Goal: Task Accomplishment & Management: Manage account settings

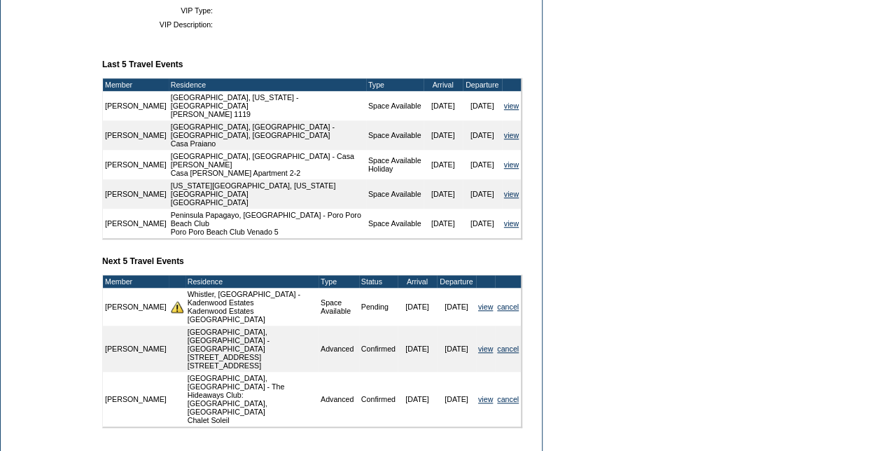
scroll to position [210, 0]
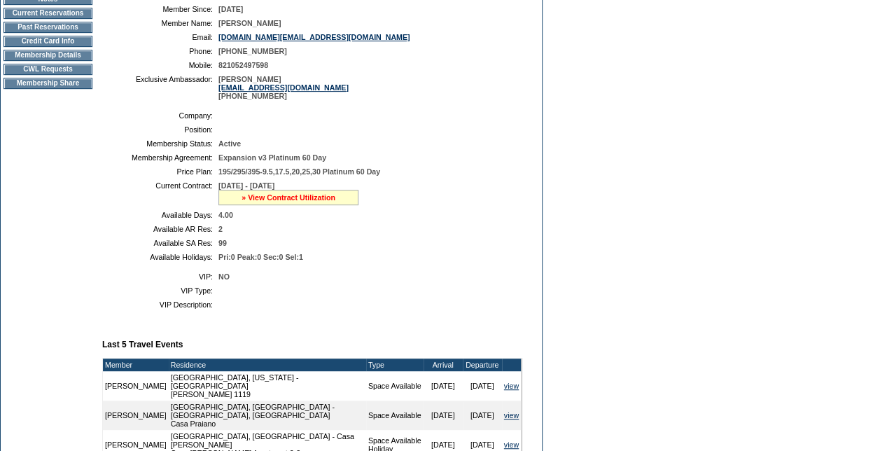
click at [319, 202] on link "» View Contract Utilization" at bounding box center [289, 197] width 94 height 8
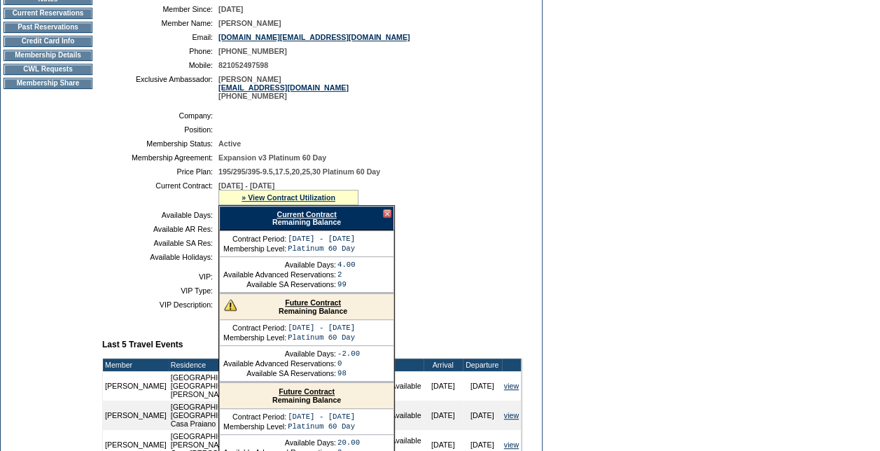
click at [321, 305] on div "Future Contract Remaining Balance" at bounding box center [307, 307] width 174 height 26
click at [321, 307] on link "Future Contract" at bounding box center [313, 302] width 56 height 8
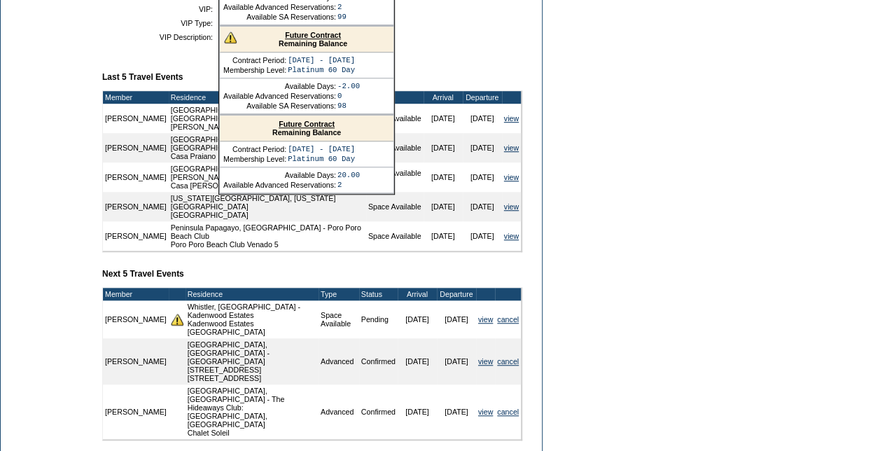
scroll to position [490, 0]
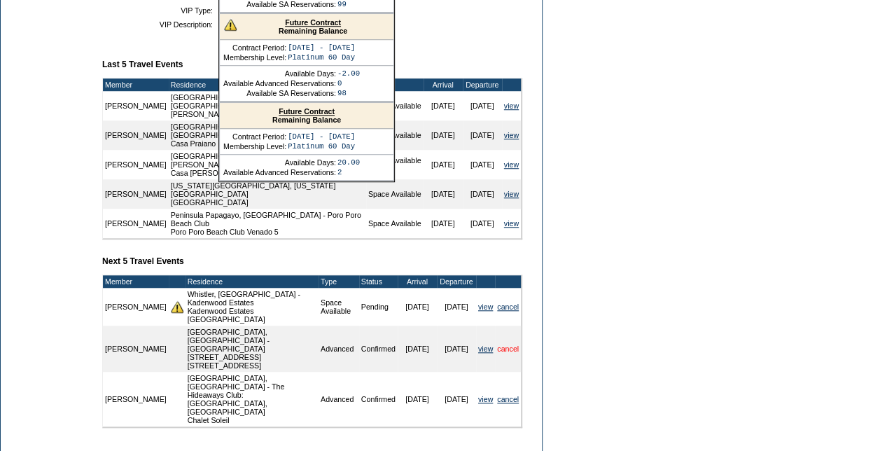
click at [506, 345] on link "cancel" at bounding box center [508, 349] width 22 height 8
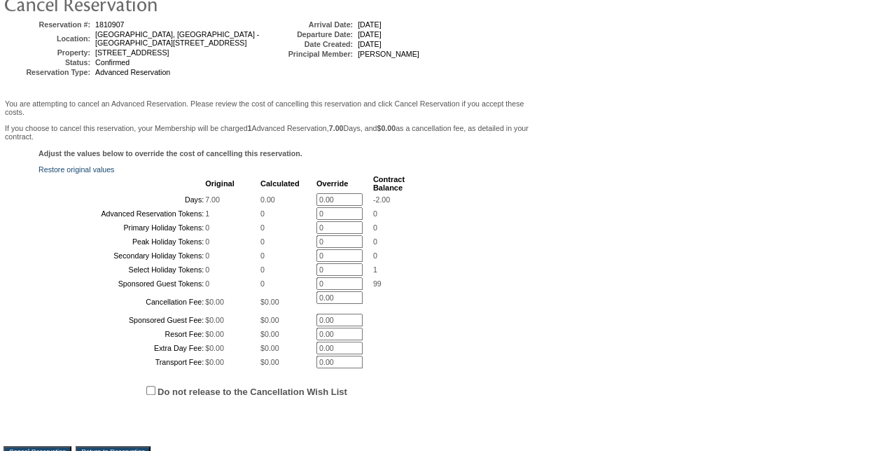
scroll to position [362, 0]
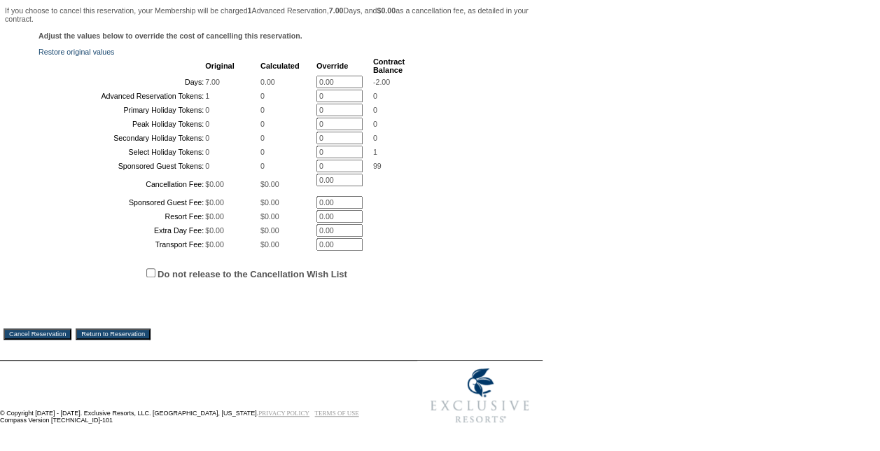
click at [45, 331] on input "Cancel Reservation" at bounding box center [38, 334] width 68 height 11
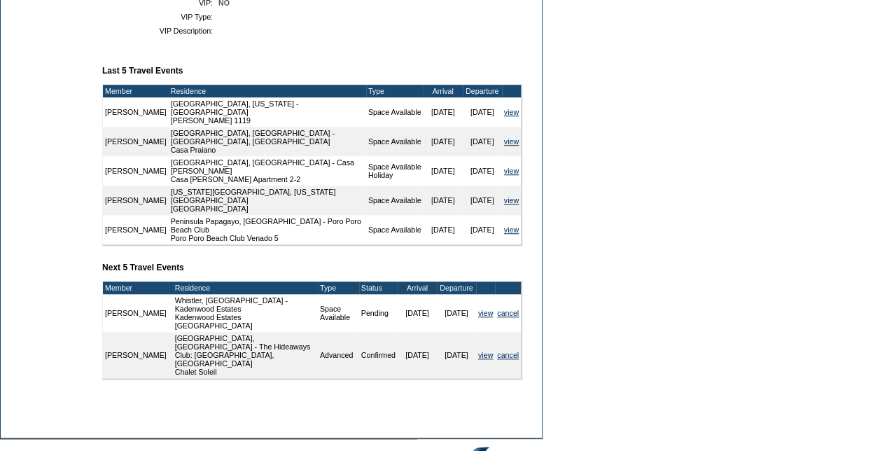
scroll to position [531, 0]
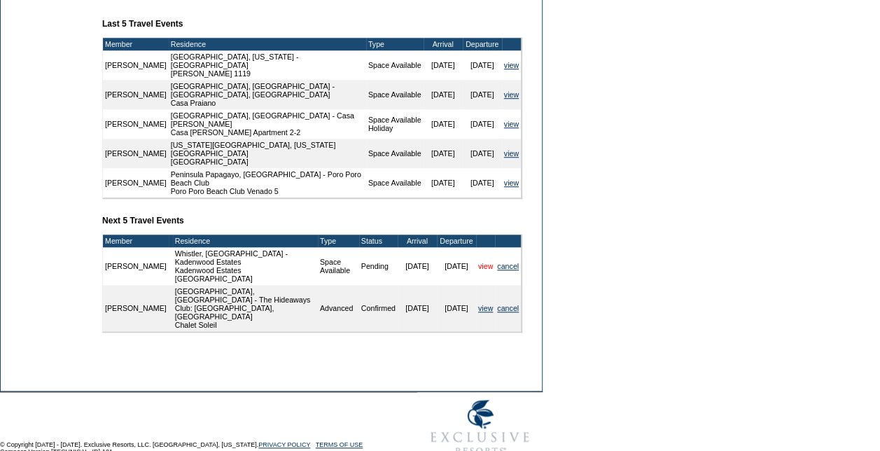
click at [483, 262] on link "view" at bounding box center [485, 266] width 15 height 8
